Goal: Task Accomplishment & Management: Use online tool/utility

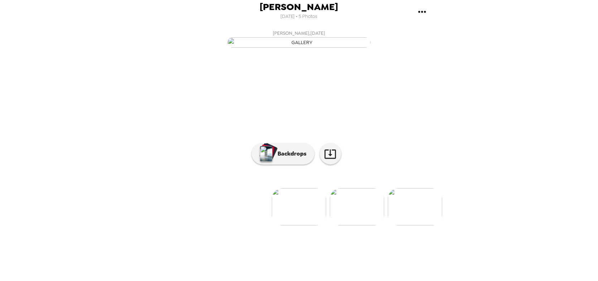
scroll to position [29, 0]
click at [369, 225] on img at bounding box center [357, 206] width 54 height 37
click at [419, 225] on img at bounding box center [415, 206] width 54 height 37
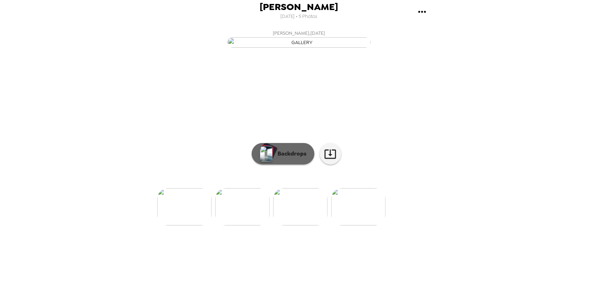
click at [262, 161] on img "button" at bounding box center [266, 154] width 13 height 16
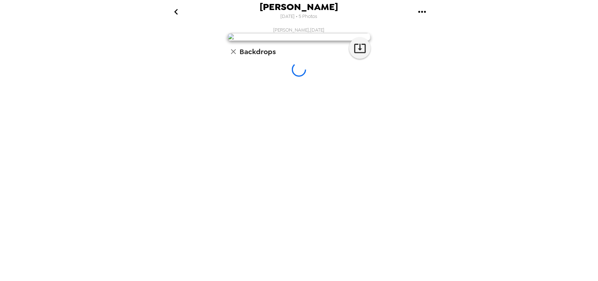
scroll to position [0, 0]
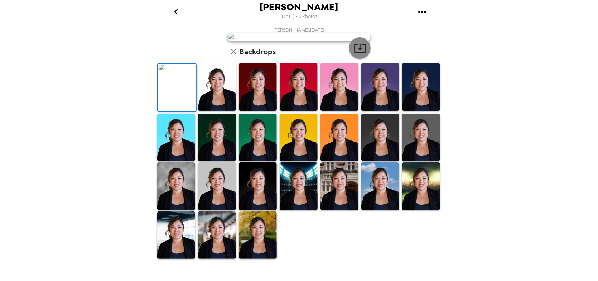
click at [360, 54] on icon "button" at bounding box center [360, 48] width 13 height 13
click at [413, 161] on img at bounding box center [421, 137] width 38 height 48
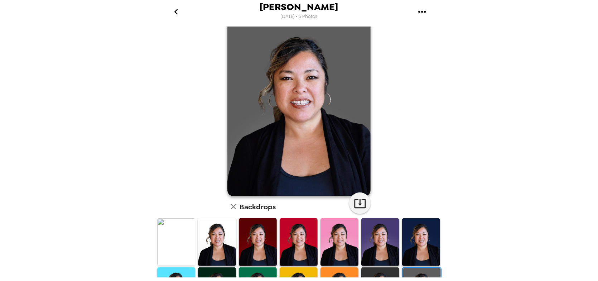
scroll to position [18, 0]
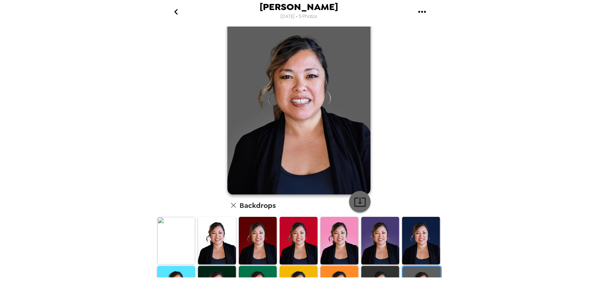
click at [362, 202] on icon "button" at bounding box center [359, 201] width 11 height 9
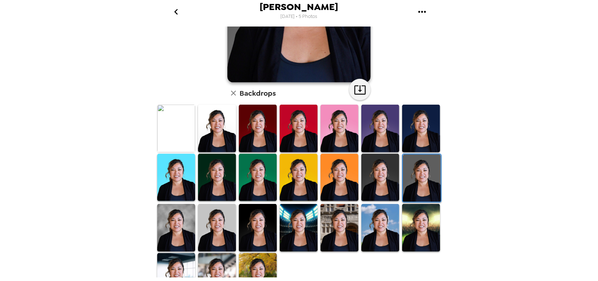
scroll to position [131, 0]
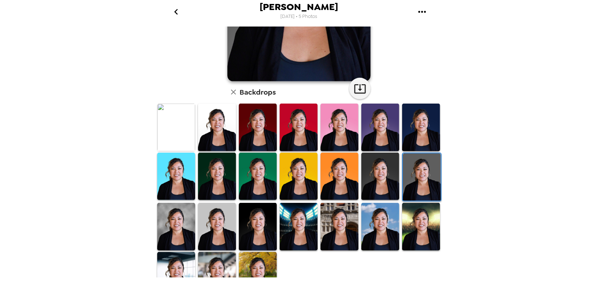
click at [179, 217] on img at bounding box center [176, 227] width 38 height 48
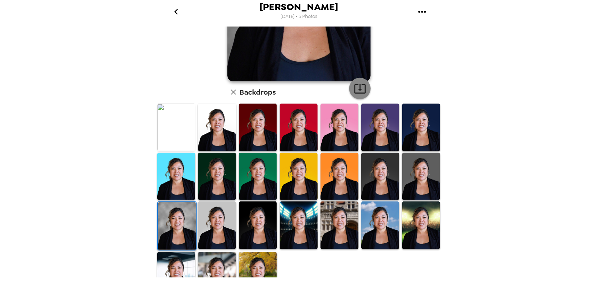
click at [361, 87] on icon "button" at bounding box center [360, 88] width 13 height 13
click at [179, 11] on icon "go back" at bounding box center [175, 11] width 11 height 11
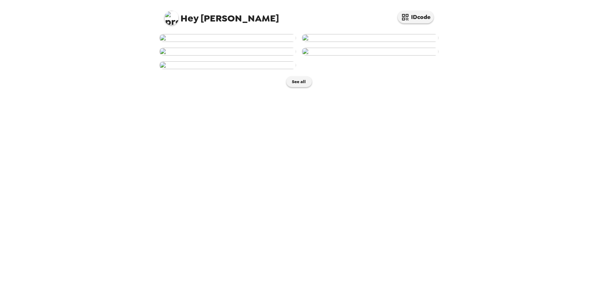
scroll to position [117, 0]
click at [396, 55] on img at bounding box center [370, 52] width 137 height 8
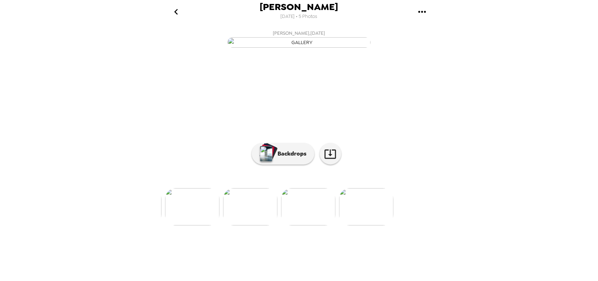
scroll to position [0, 173]
click at [274, 158] on p "Backdrops" at bounding box center [290, 153] width 33 height 9
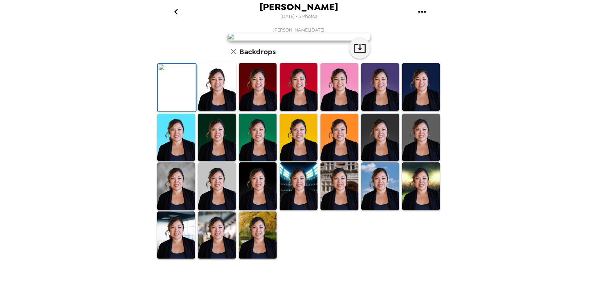
scroll to position [83, 0]
click at [183, 111] on img at bounding box center [177, 88] width 38 height 48
click at [356, 53] on icon "button" at bounding box center [359, 48] width 11 height 9
click at [382, 111] on img at bounding box center [380, 87] width 38 height 48
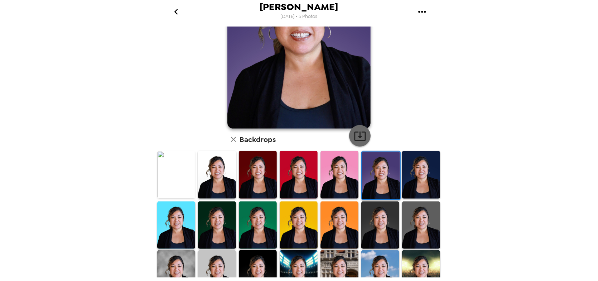
click at [355, 138] on icon "button" at bounding box center [360, 136] width 13 height 13
click at [224, 264] on img at bounding box center [217, 274] width 38 height 48
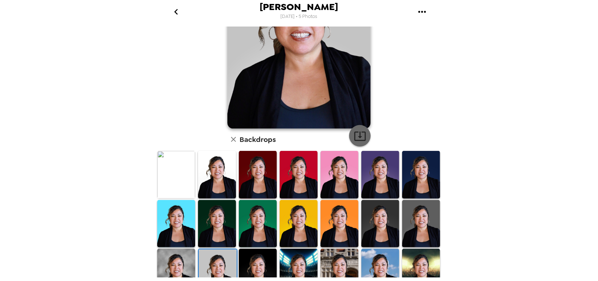
click at [359, 138] on icon "button" at bounding box center [360, 136] width 13 height 13
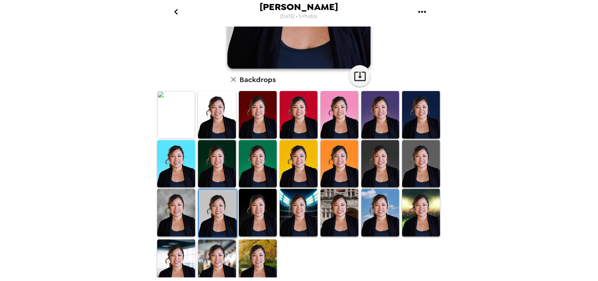
scroll to position [149, 0]
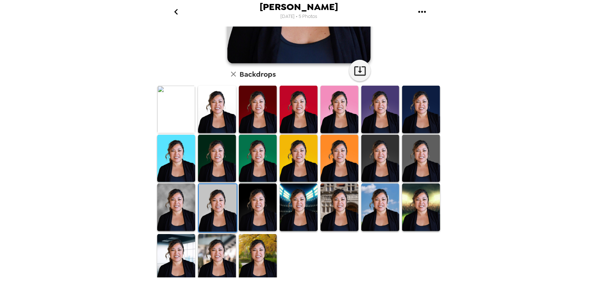
click at [413, 113] on img at bounding box center [421, 110] width 38 height 48
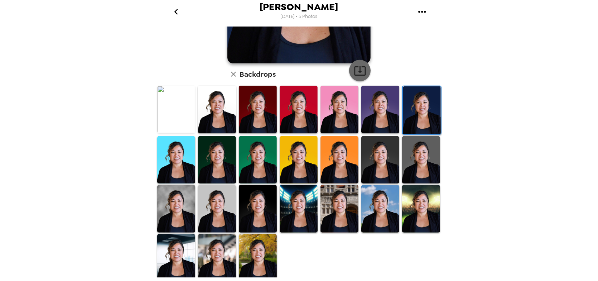
click at [362, 74] on icon "button" at bounding box center [359, 70] width 11 height 9
click at [176, 13] on icon "go back" at bounding box center [176, 12] width 4 height 6
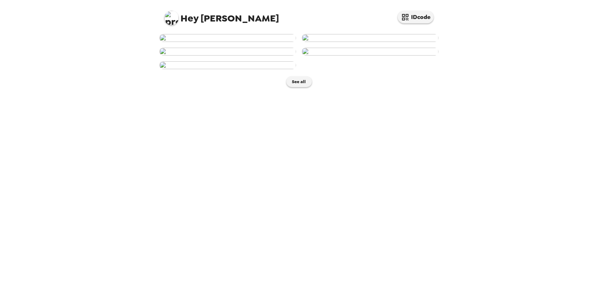
click at [266, 42] on img at bounding box center [227, 38] width 137 height 8
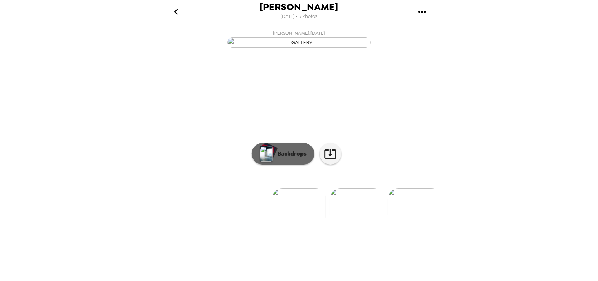
click at [292, 158] on p "Backdrops" at bounding box center [290, 153] width 33 height 9
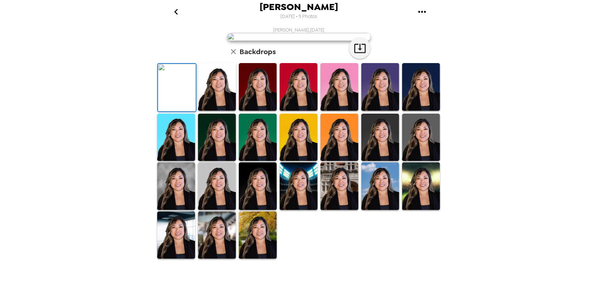
scroll to position [87, 0]
click at [419, 111] on img at bounding box center [421, 87] width 38 height 48
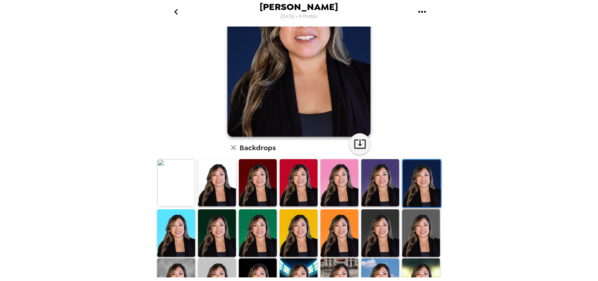
scroll to position [88, 0]
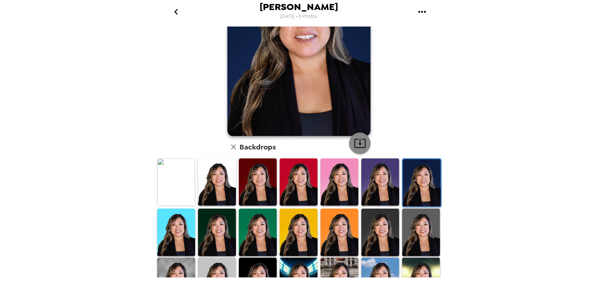
click at [354, 141] on icon "button" at bounding box center [360, 143] width 13 height 13
click at [184, 189] on img at bounding box center [176, 182] width 38 height 48
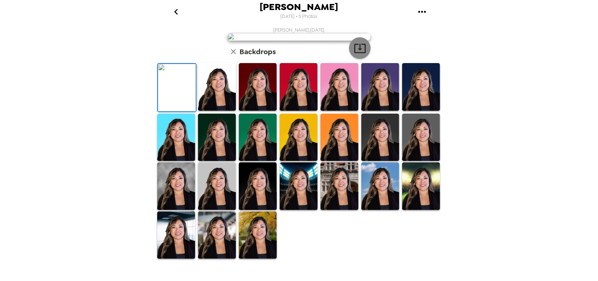
click at [354, 53] on icon "button" at bounding box center [359, 48] width 11 height 9
